Goal: Transaction & Acquisition: Obtain resource

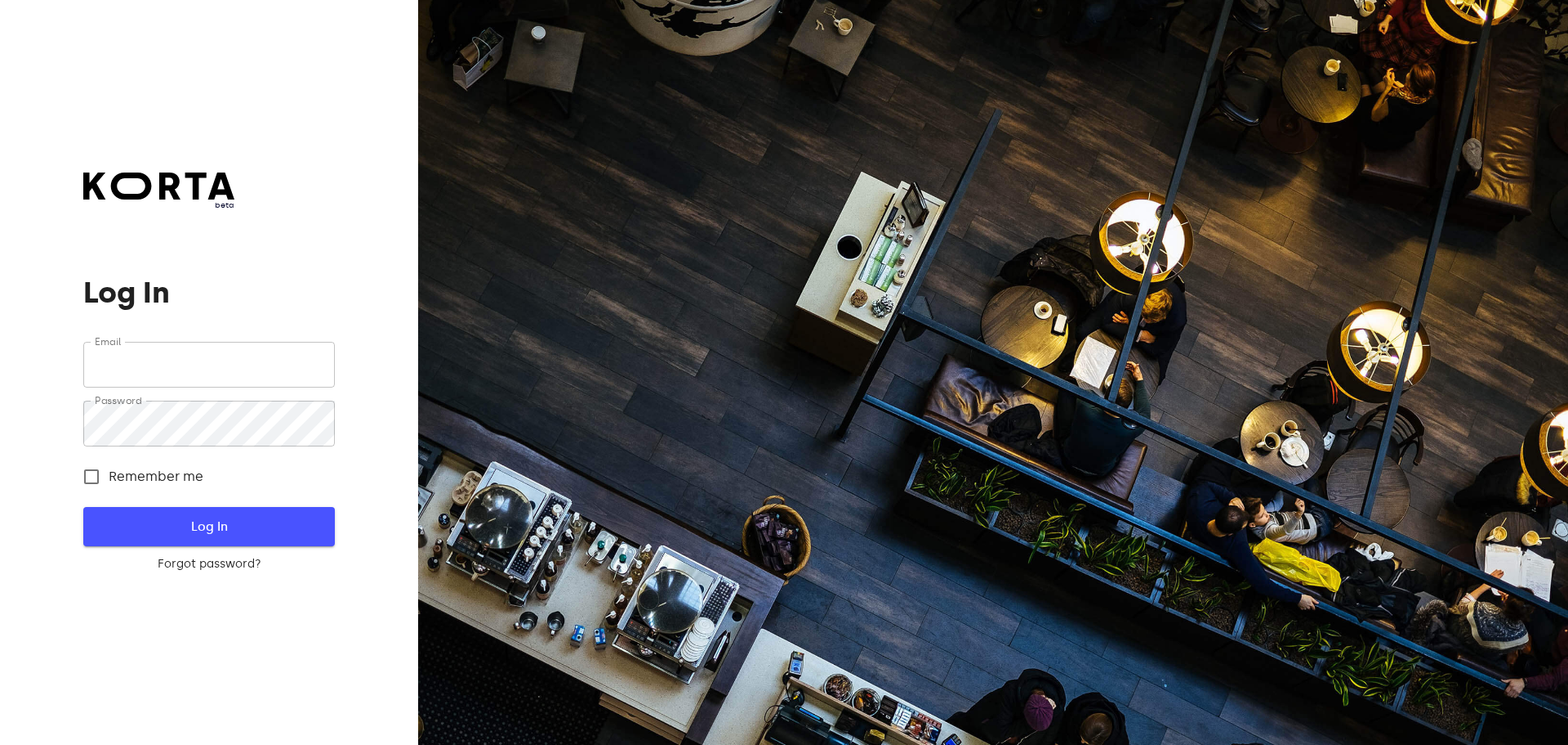
type input "[EMAIL_ADDRESS][DOMAIN_NAME]"
click at [199, 540] on button "Log In" at bounding box center [209, 526] width 251 height 39
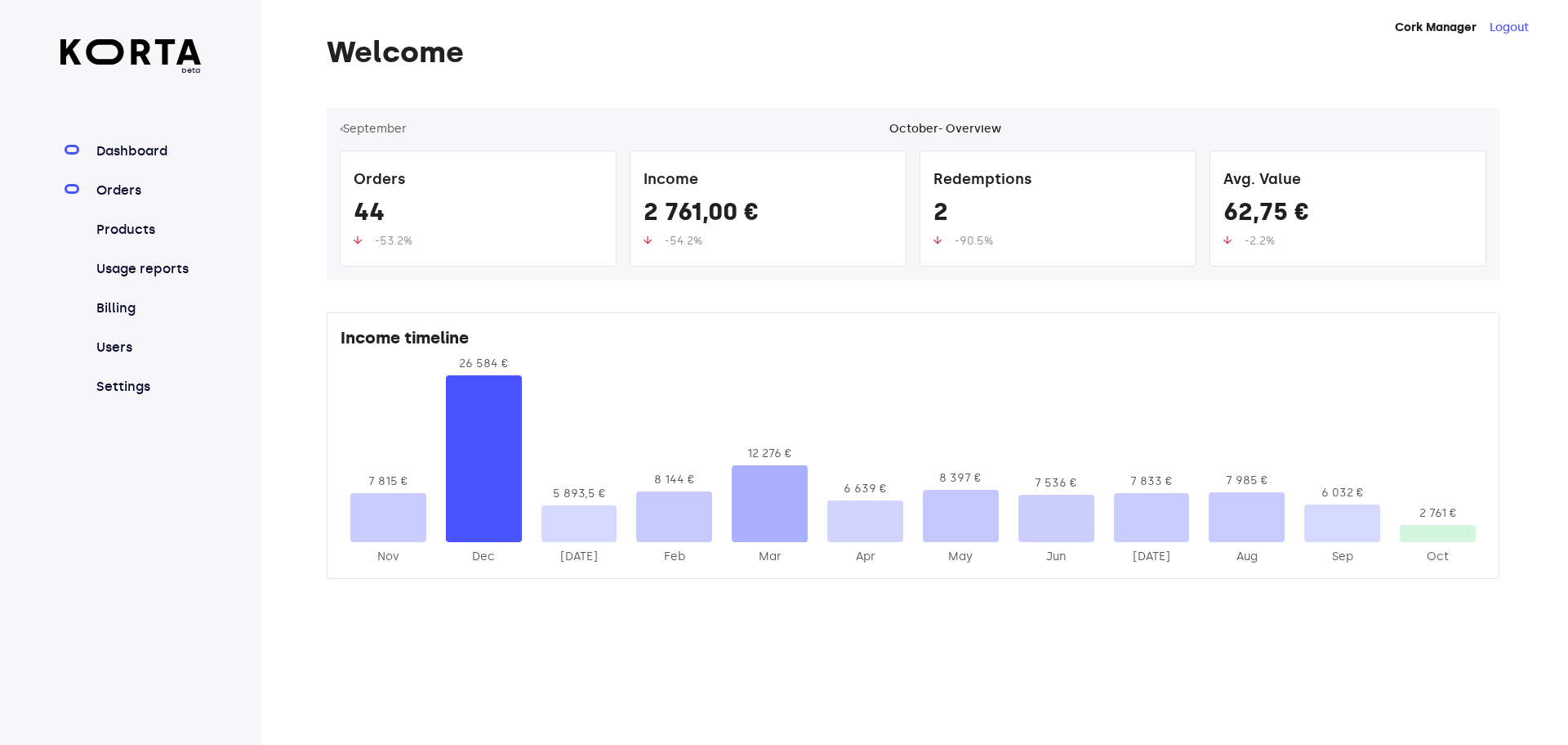
click at [104, 182] on link "Orders" at bounding box center [148, 191] width 109 height 20
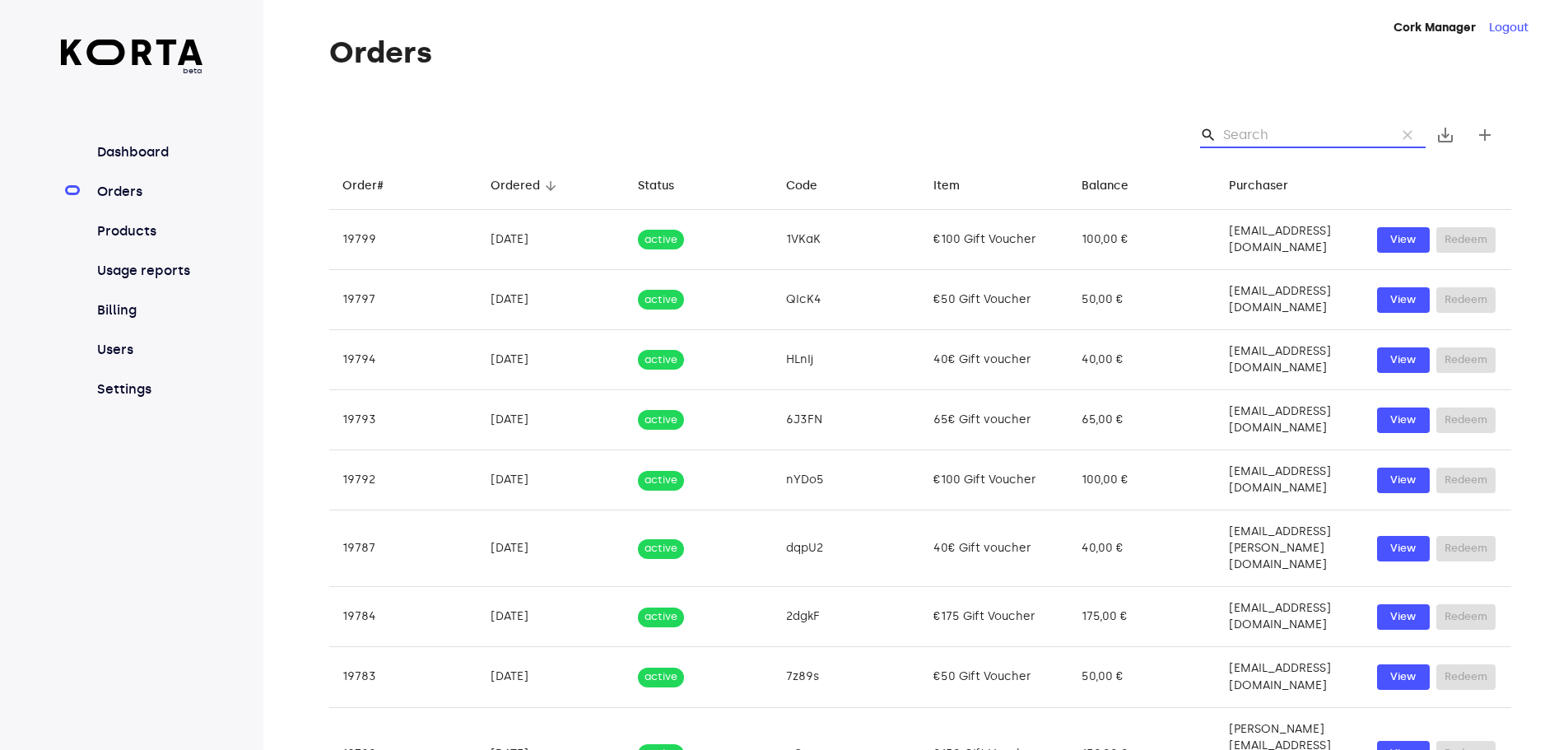
click at [1274, 126] on input "Search" at bounding box center [1303, 134] width 160 height 27
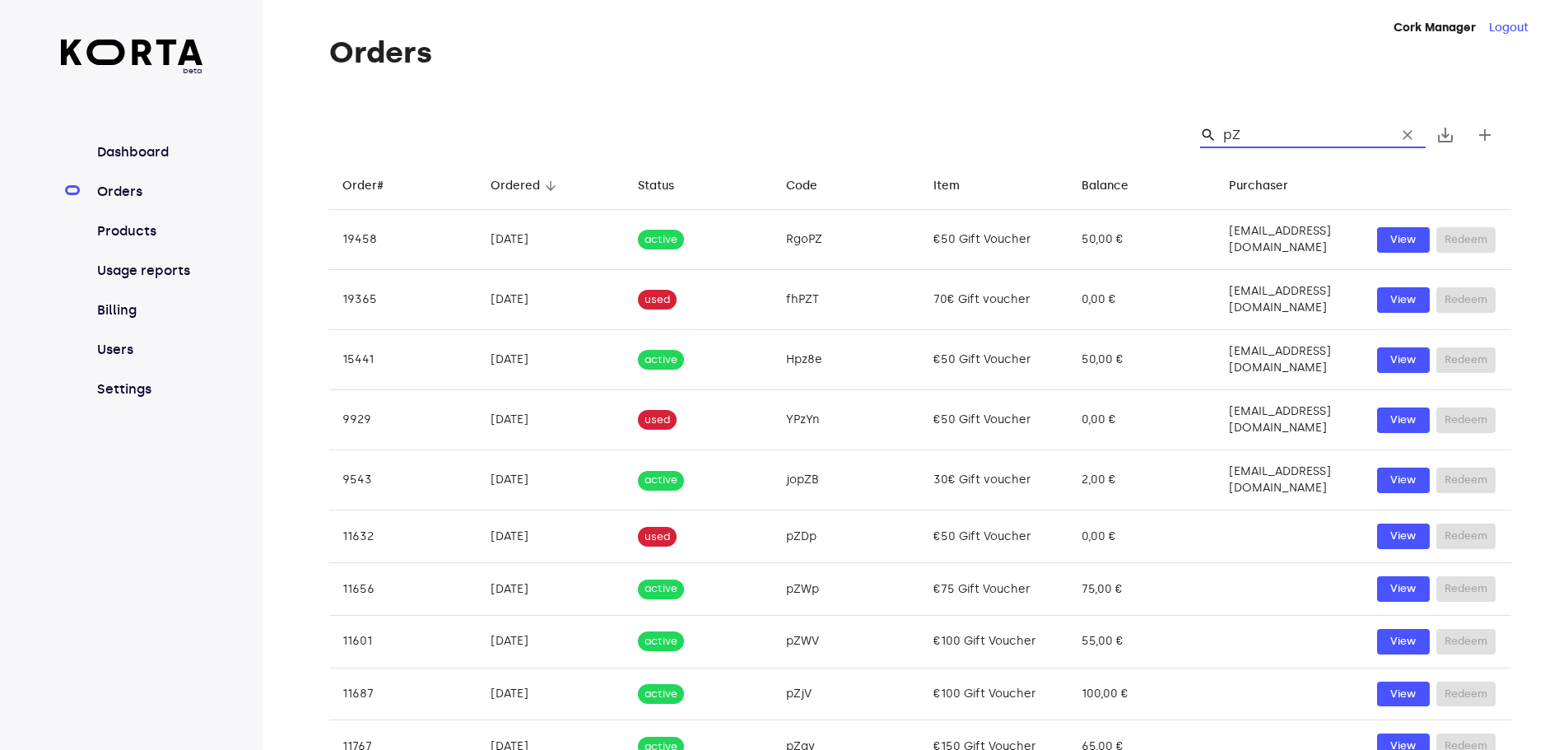
type input "pZW"
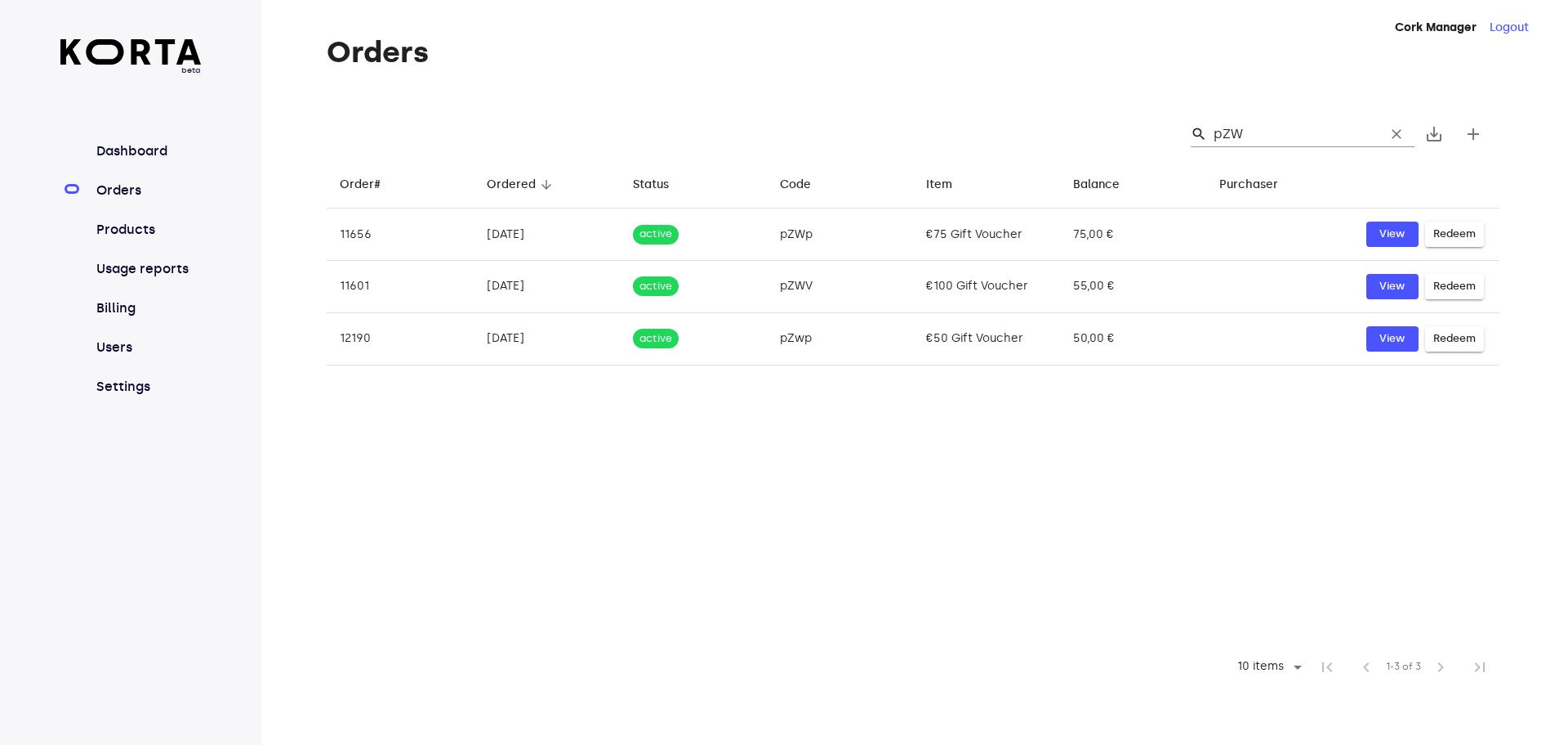
click at [1295, 126] on input "pZW" at bounding box center [1293, 134] width 159 height 26
click at [1223, 134] on input "pZWp" at bounding box center [1293, 134] width 159 height 26
click at [1221, 137] on input "pZWp" at bounding box center [1293, 134] width 159 height 26
click at [1227, 131] on input "pZWp" at bounding box center [1293, 134] width 159 height 26
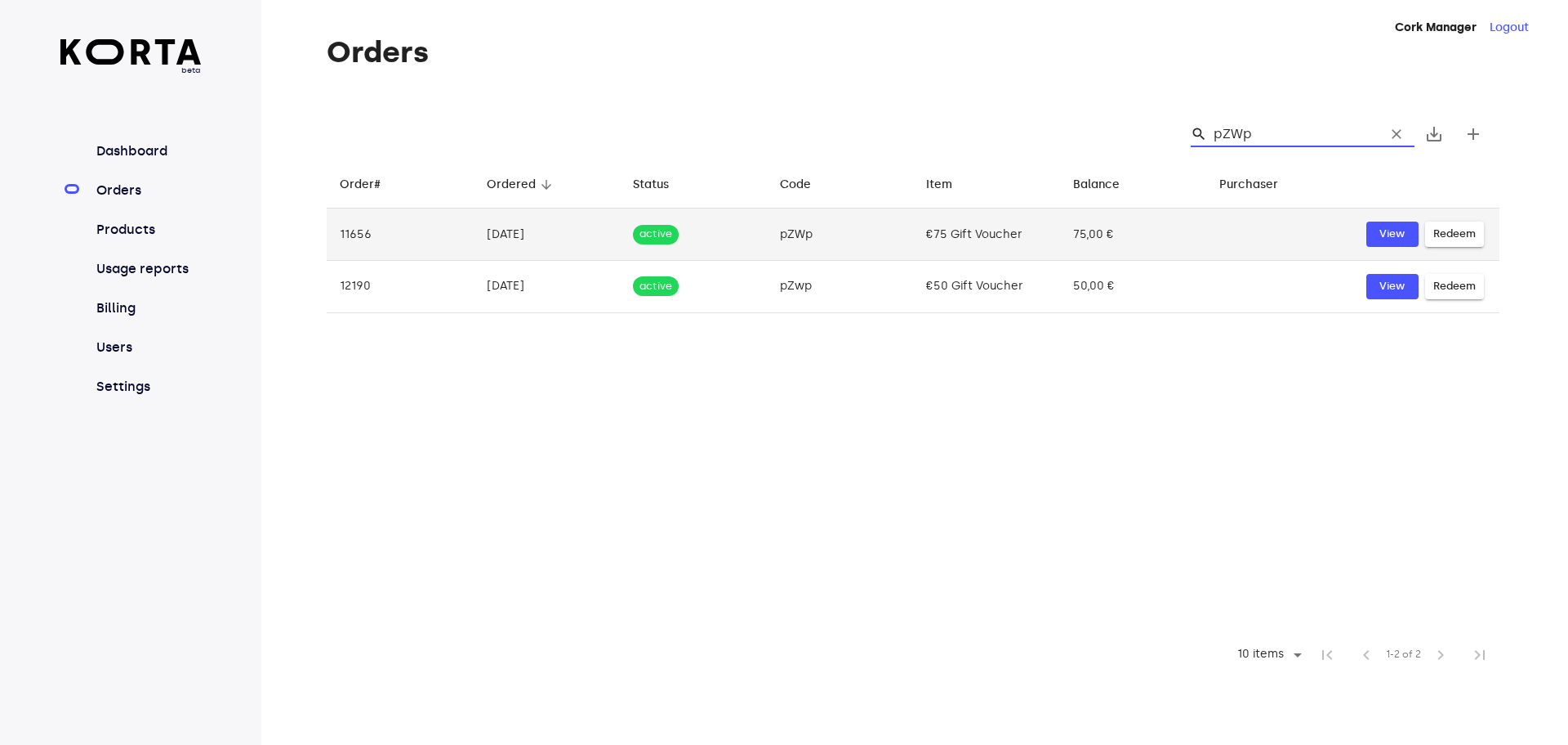
type input "pZWp"
click at [1456, 233] on span "Redeem" at bounding box center [1455, 233] width 43 height 19
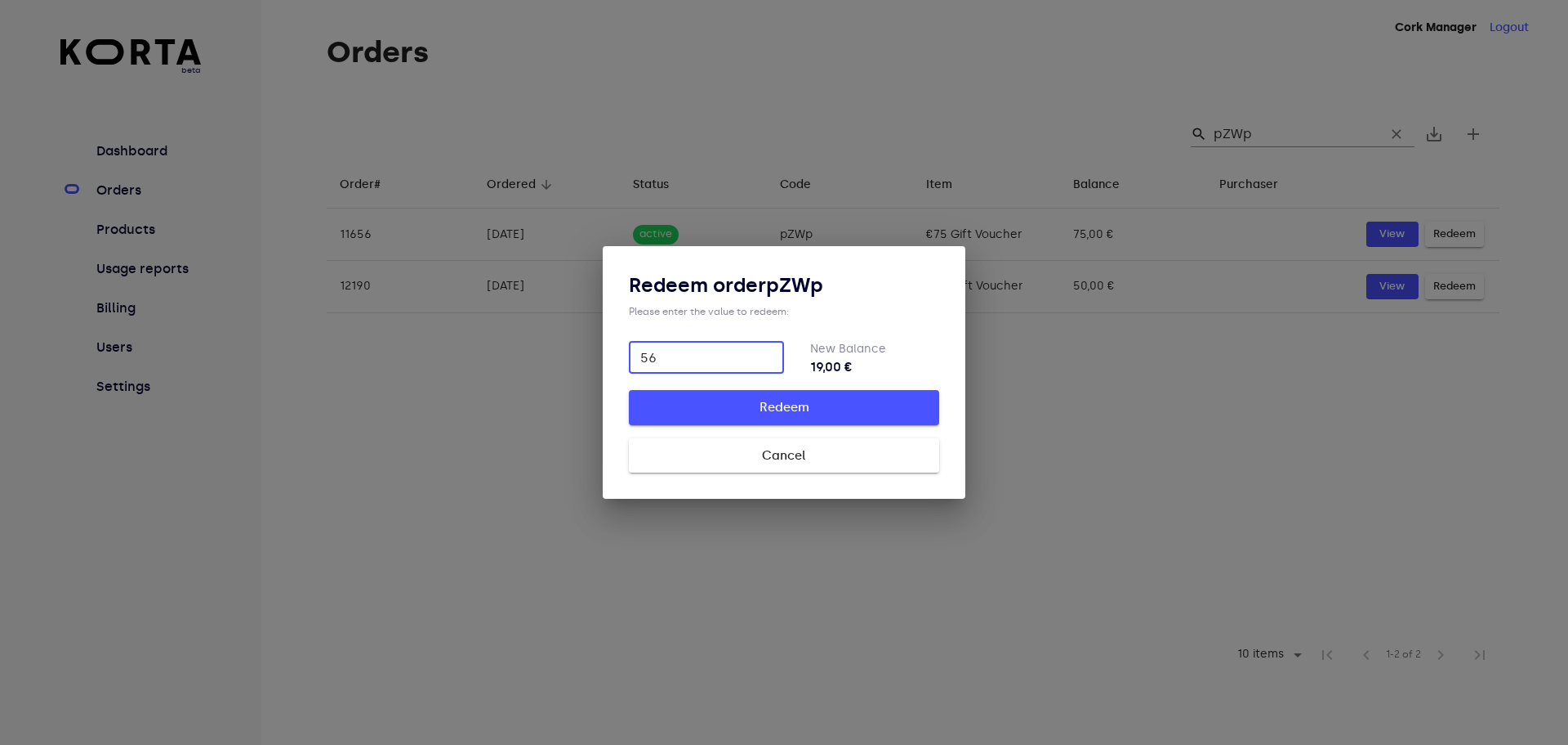
type input "56"
click at [853, 402] on span "Redeem" at bounding box center [784, 406] width 258 height 21
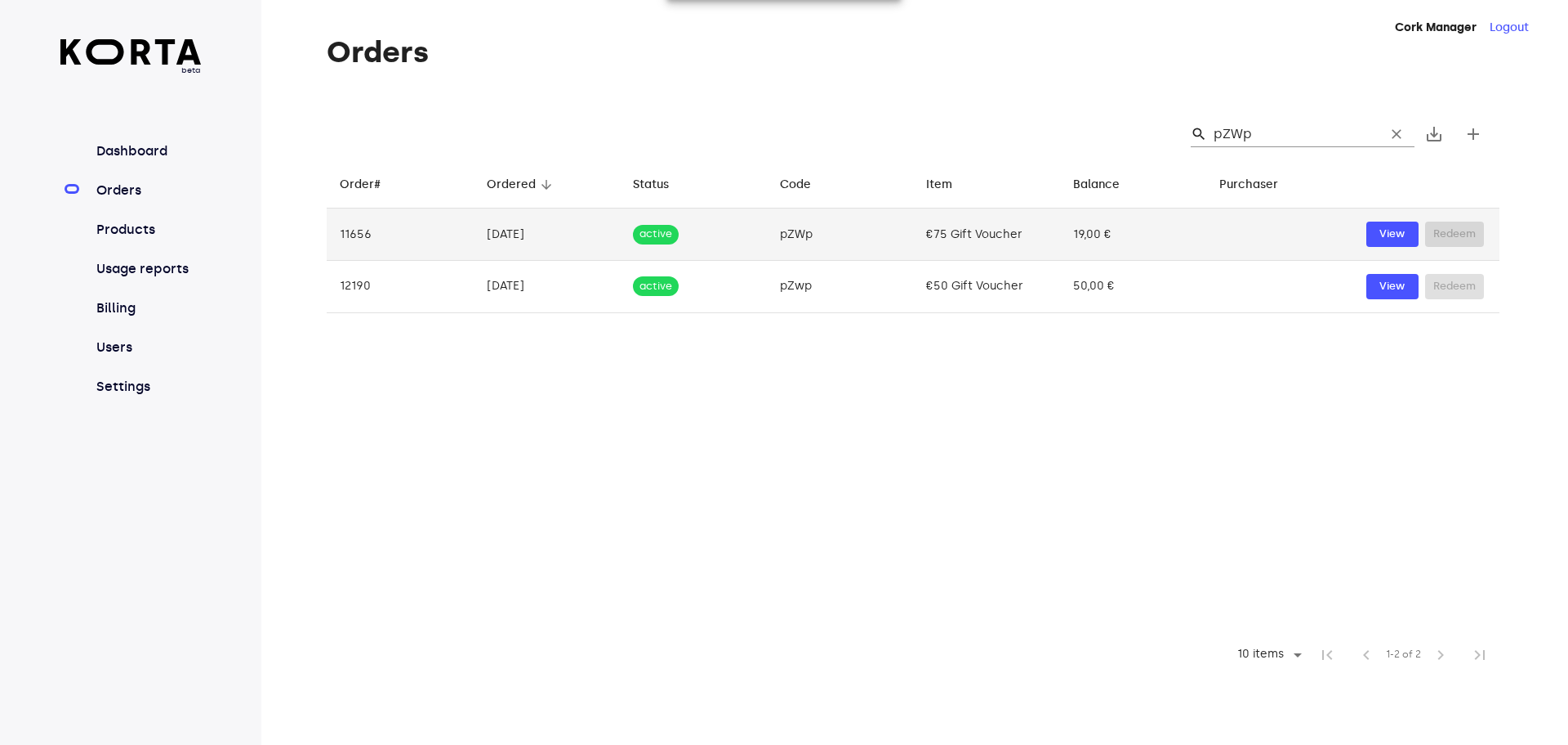
click at [983, 236] on td "€75 Gift Voucher" at bounding box center [987, 234] width 147 height 53
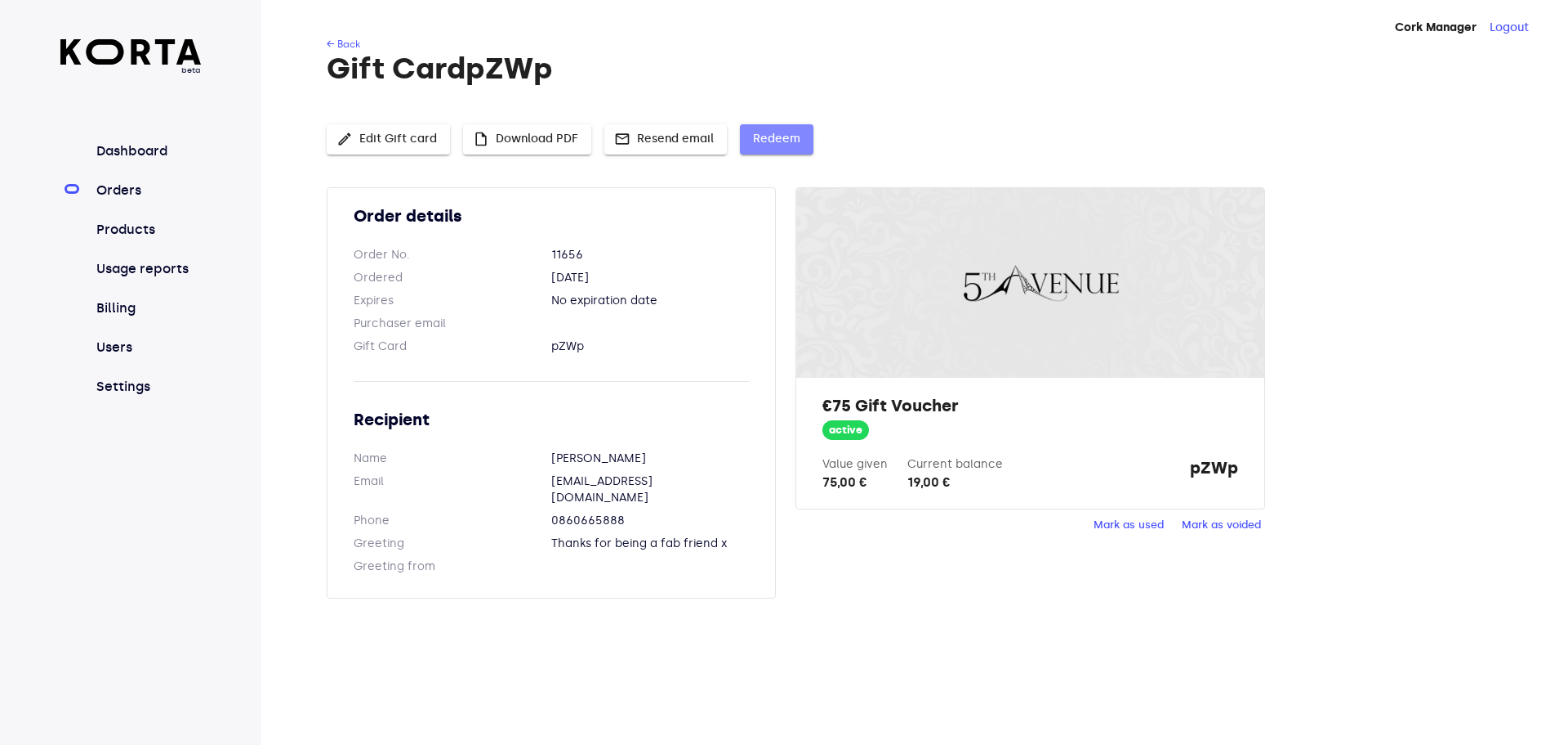
click at [771, 143] on span "Redeem" at bounding box center [776, 139] width 47 height 20
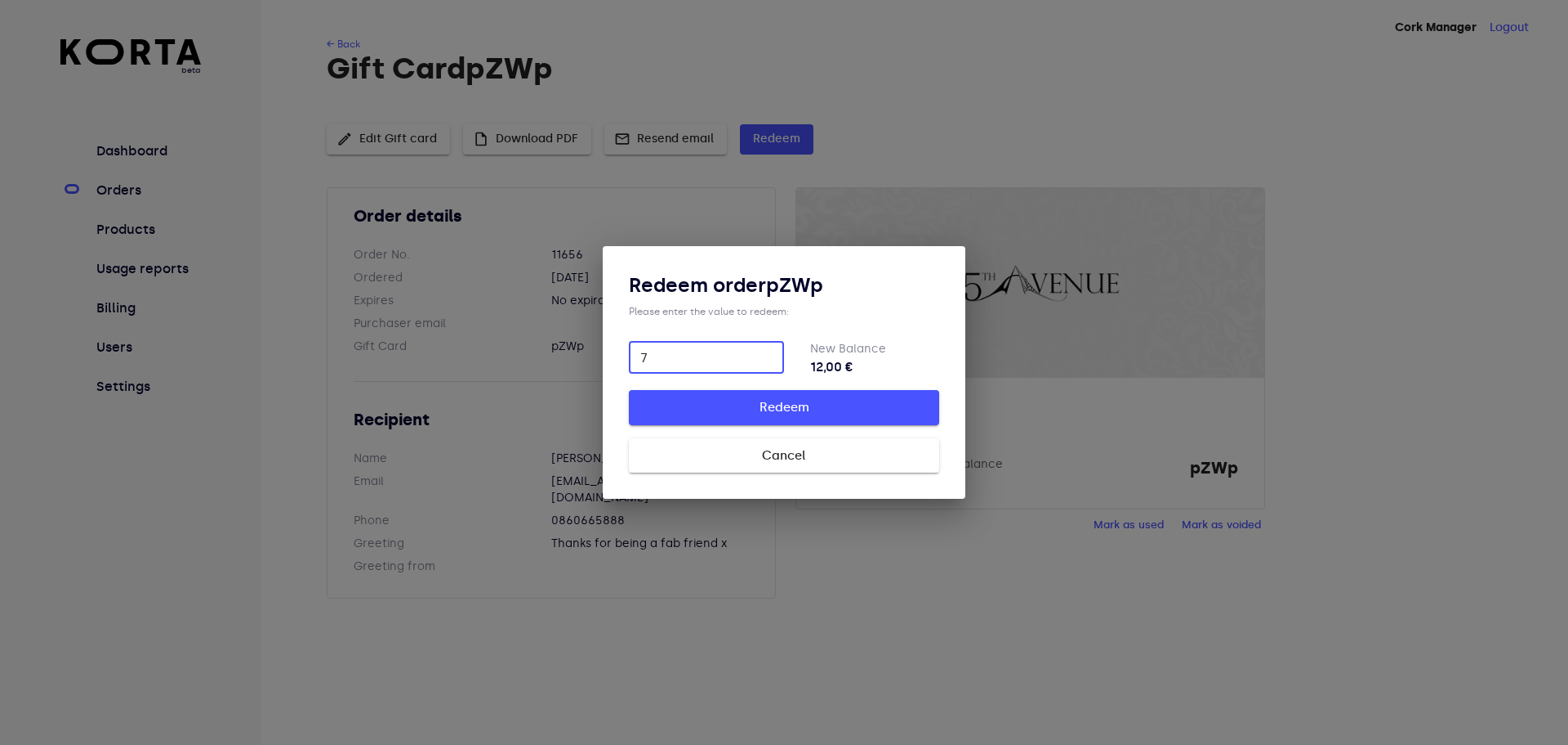
type input "7"
click at [780, 414] on span "Redeem" at bounding box center [784, 406] width 258 height 21
